Goal: Transaction & Acquisition: Purchase product/service

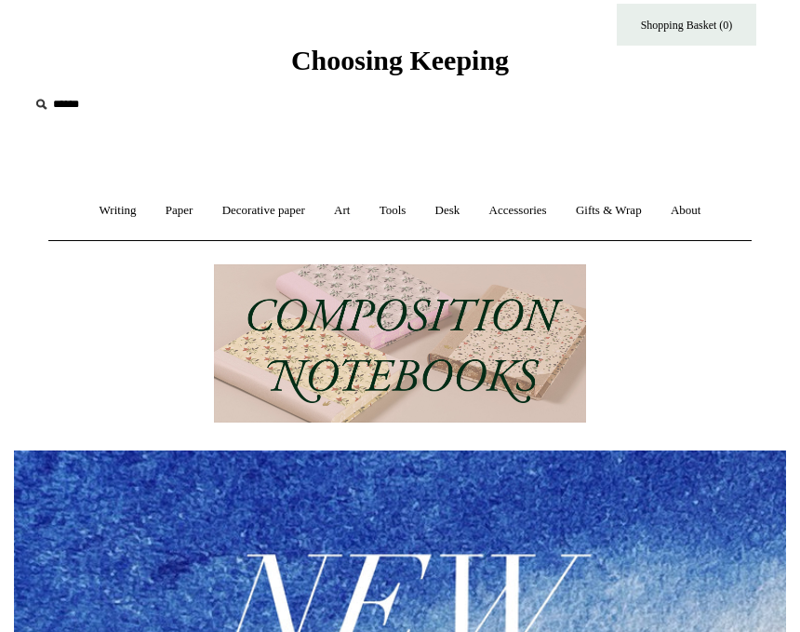
click at [508, 220] on link "Accessories +" at bounding box center [518, 210] width 84 height 49
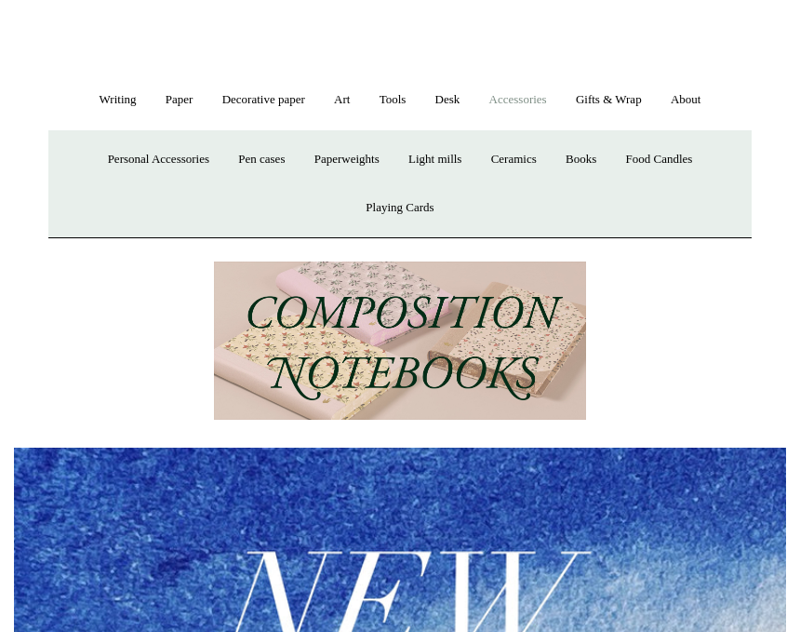
click at [168, 151] on link "Personal Accessories +" at bounding box center [158, 159] width 127 height 49
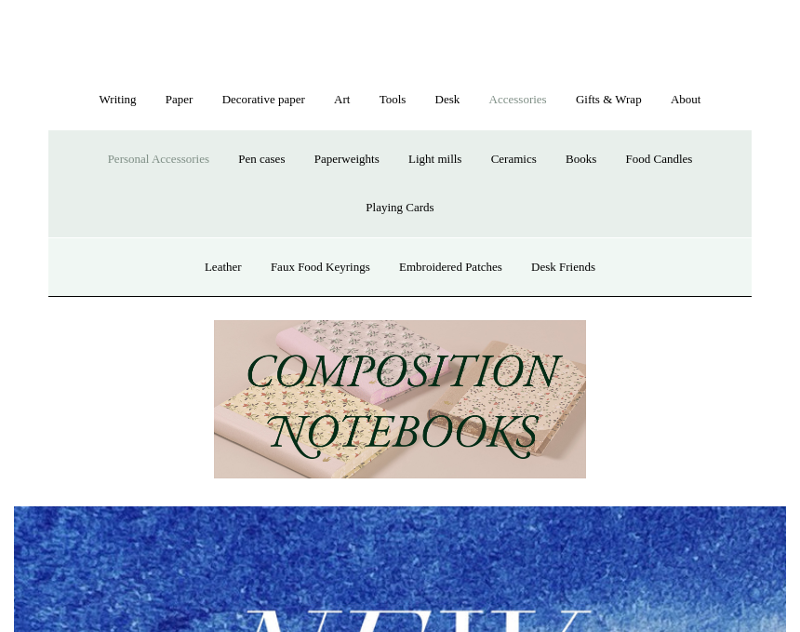
click at [455, 264] on link "Embroidered Patches" at bounding box center [450, 267] width 129 height 49
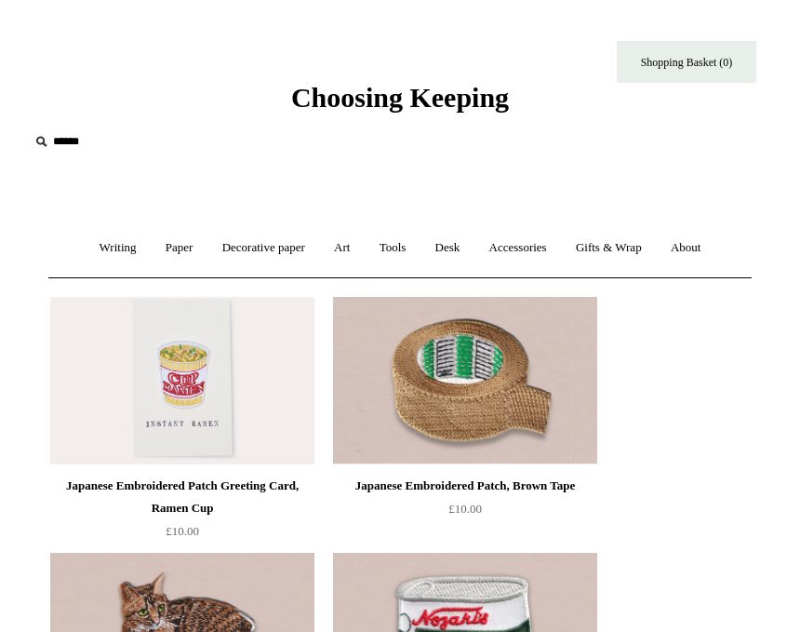
click at [269, 249] on link "Decorative paper +" at bounding box center [263, 247] width 109 height 49
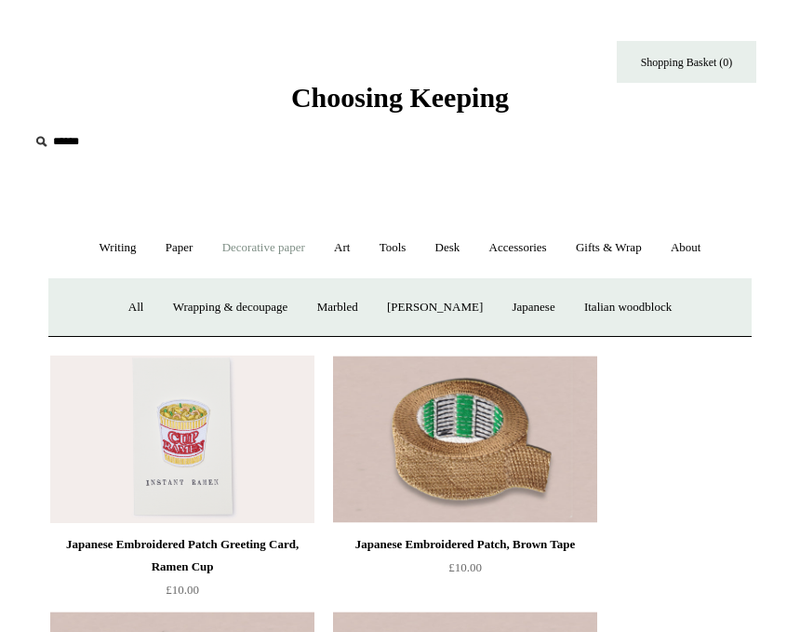
click at [177, 252] on link "Paper +" at bounding box center [180, 247] width 54 height 49
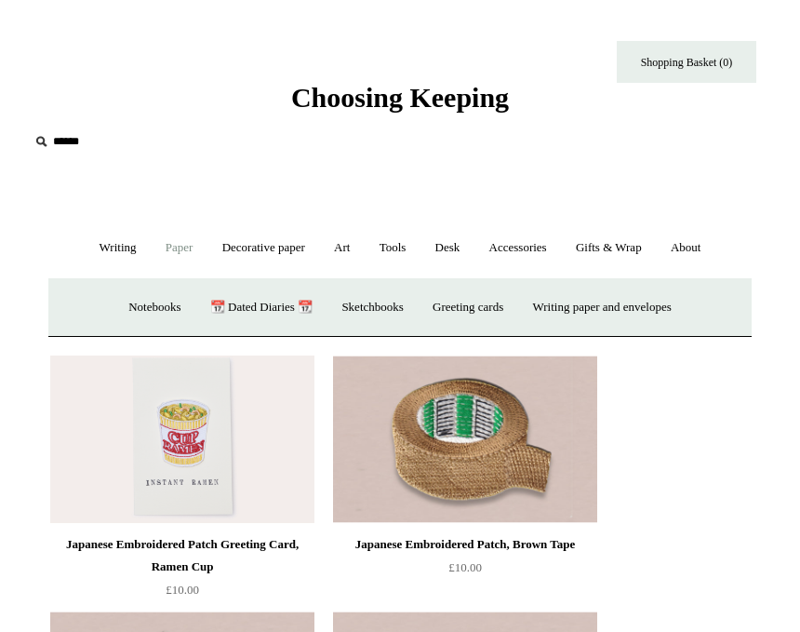
click at [534, 253] on link "Accessories +" at bounding box center [518, 247] width 84 height 49
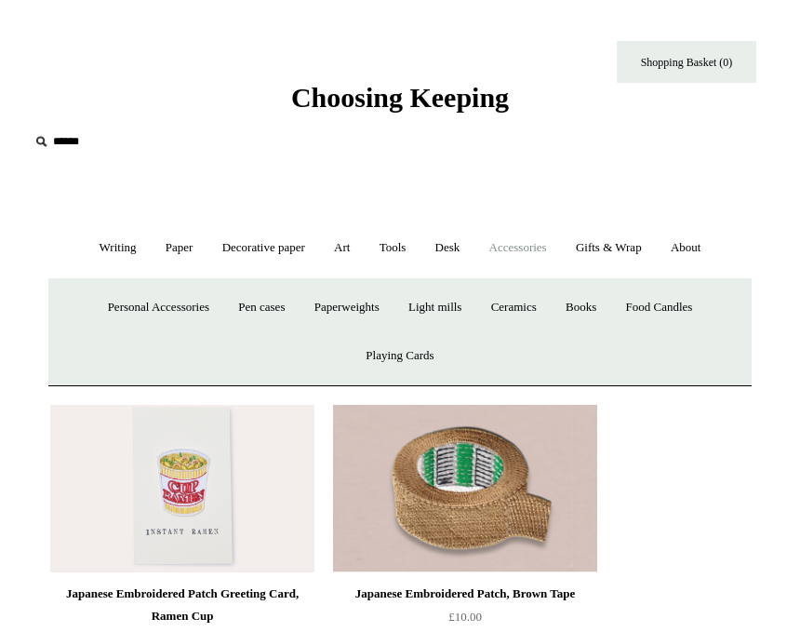
click at [623, 240] on link "Gifts & Wrap +" at bounding box center [609, 247] width 92 height 49
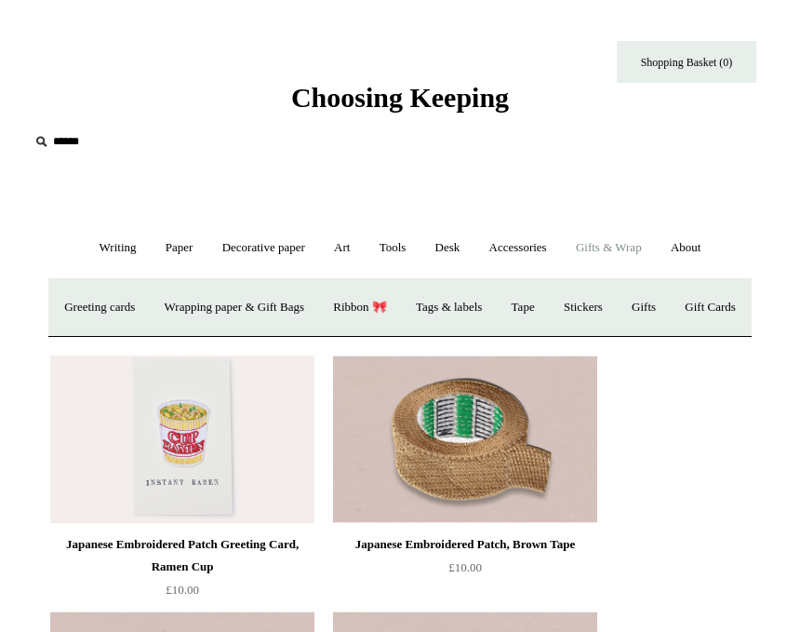
click at [702, 248] on link "About +" at bounding box center [686, 247] width 57 height 49
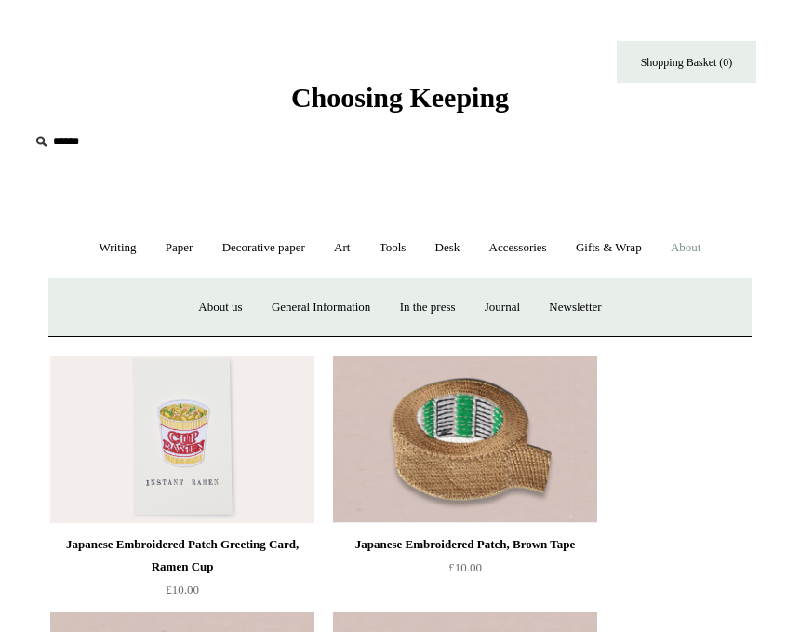
click at [110, 252] on link "Writing +" at bounding box center [118, 247] width 63 height 49
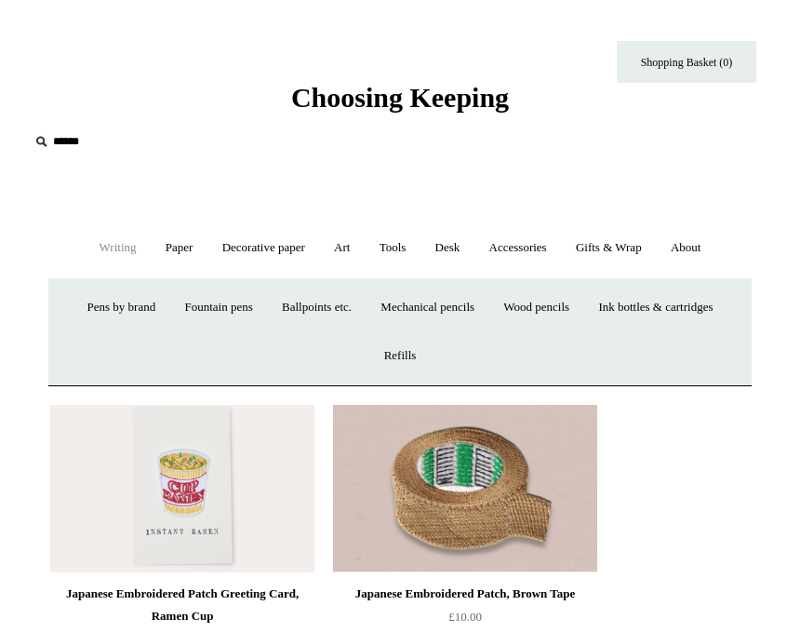
click at [60, 146] on input "text" at bounding box center [143, 142] width 229 height 34
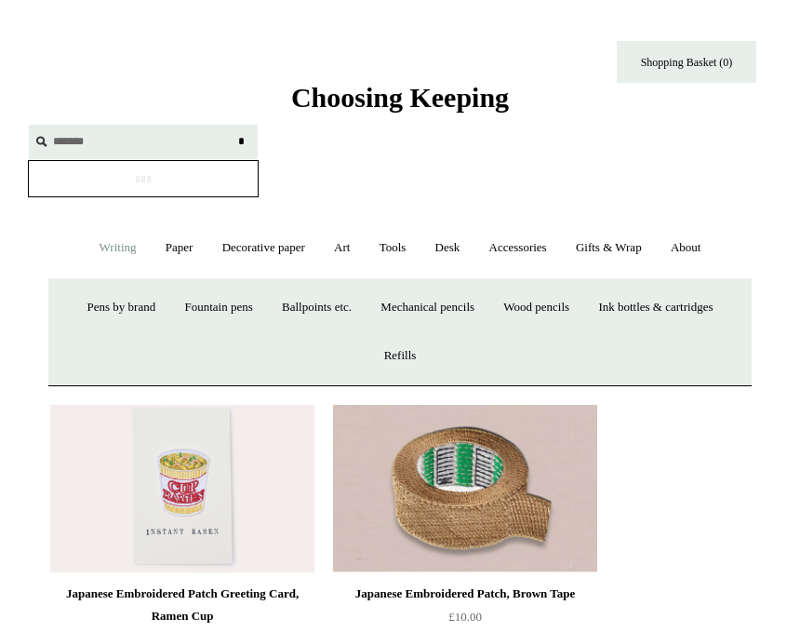
type input "*******"
click at [241, 140] on input "*" at bounding box center [241, 141] width 19 height 33
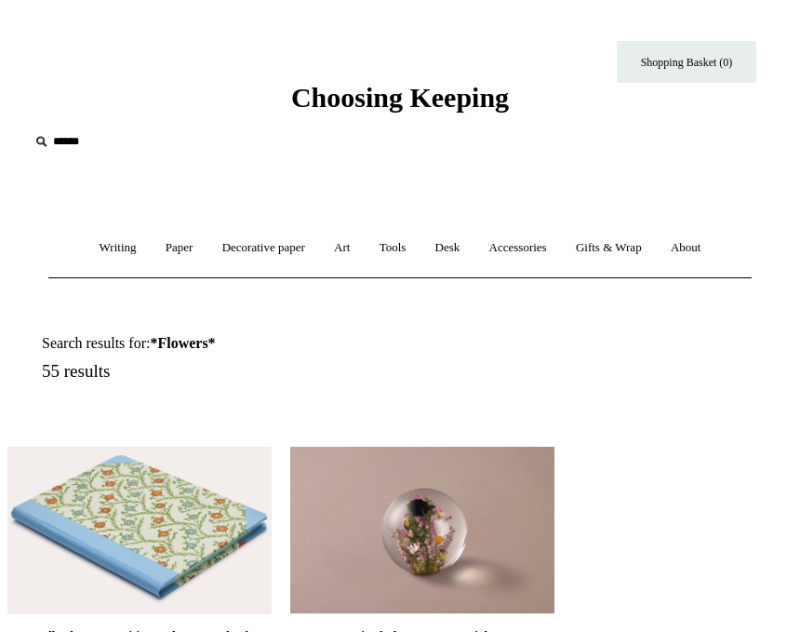
click at [70, 132] on input "text" at bounding box center [143, 142] width 229 height 34
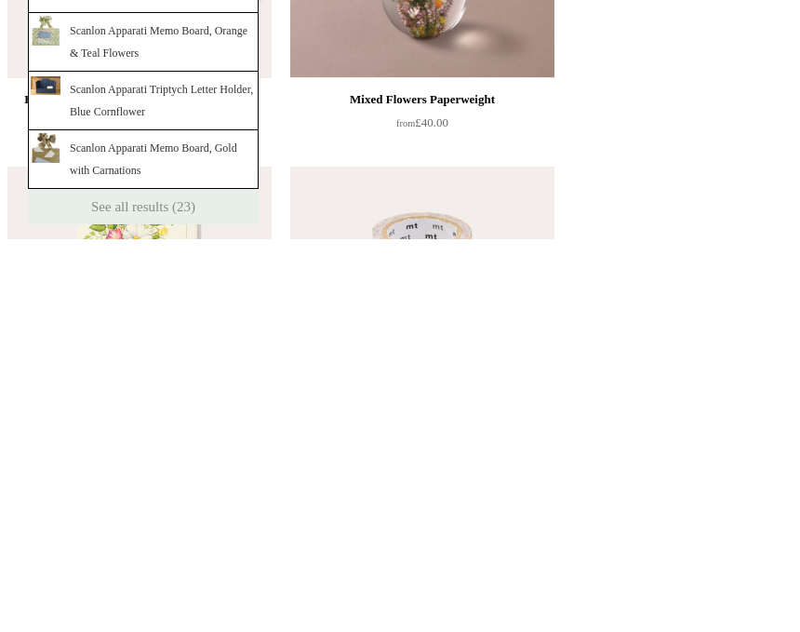
scroll to position [144, 0]
type input "******"
click at [192, 581] on link "See all results (23)" at bounding box center [143, 598] width 231 height 35
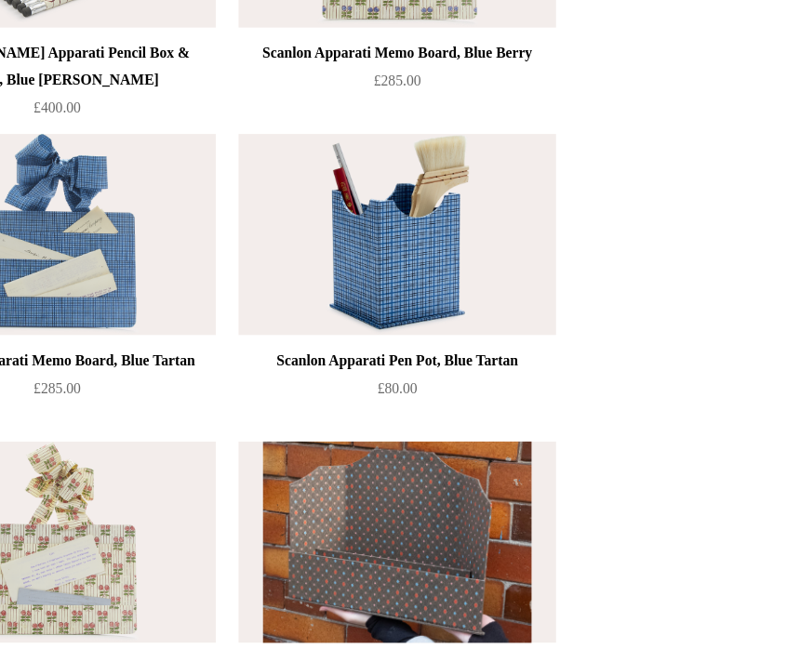
scroll to position [580, 0]
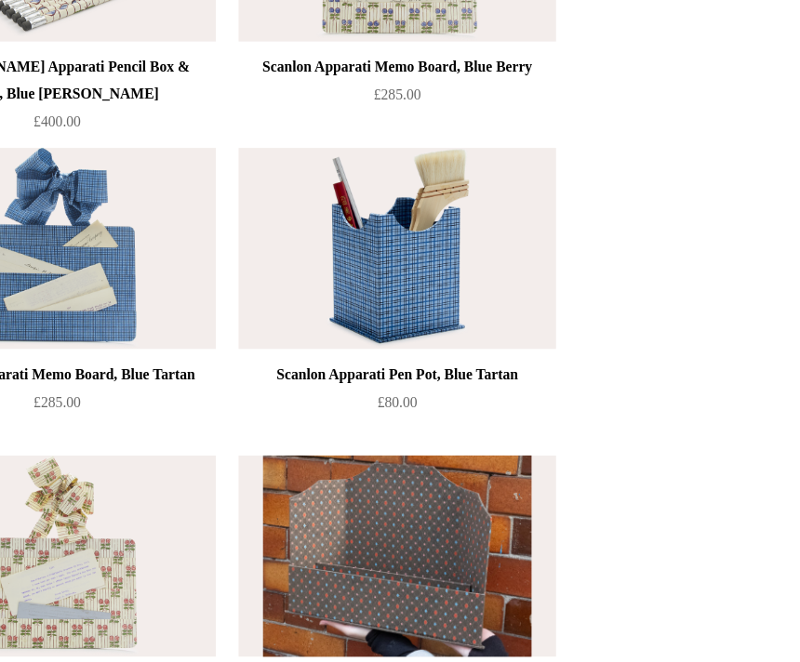
click at [364, 229] on img at bounding box center [422, 206] width 264 height 167
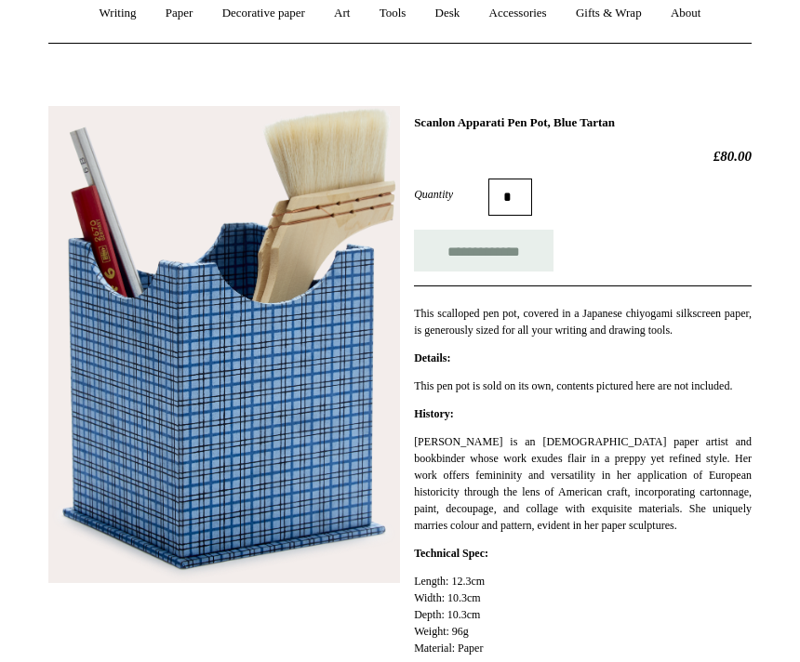
scroll to position [237, 0]
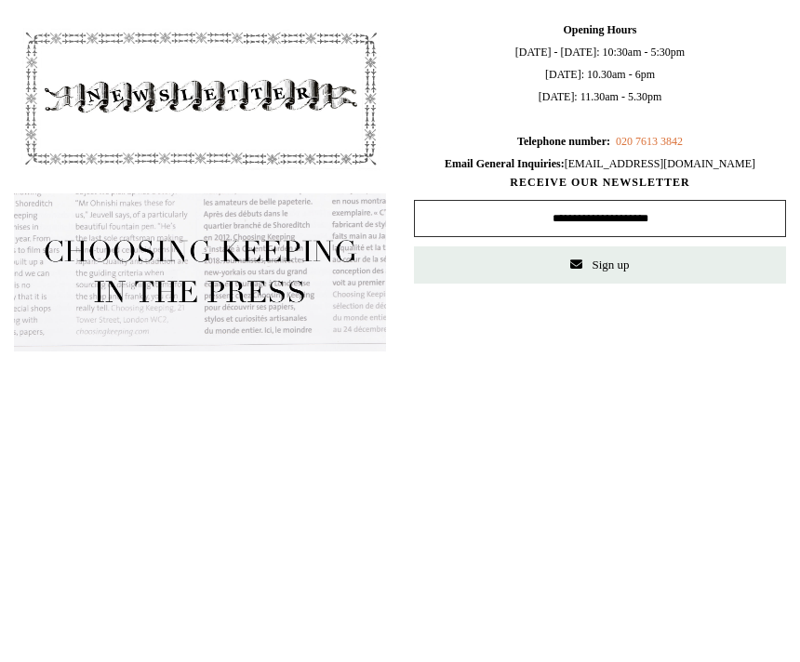
scroll to position [1698, 0]
